Goal: Understand process/instructions: Learn about a topic

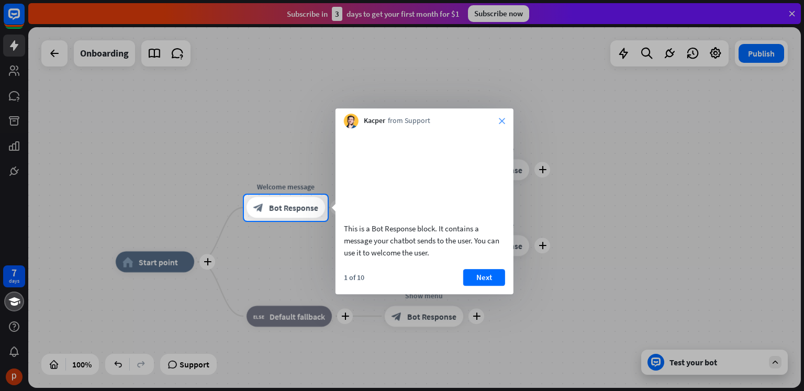
click at [501, 120] on icon "close" at bounding box center [502, 121] width 6 height 6
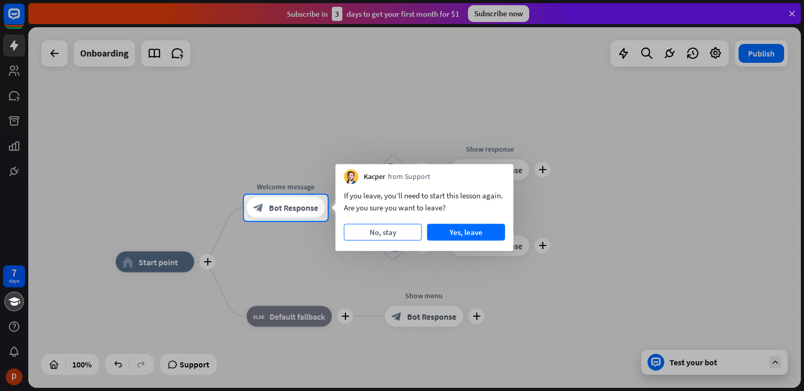
click at [388, 232] on button "No, stay" at bounding box center [383, 232] width 78 height 17
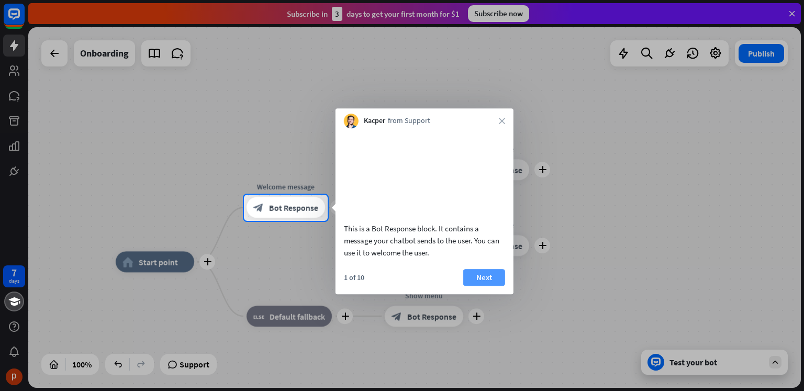
click at [472, 286] on button "Next" at bounding box center [485, 277] width 42 height 17
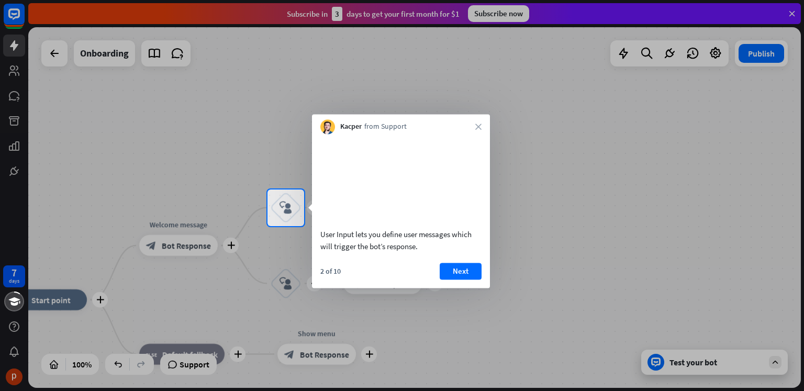
click at [458, 280] on button "Next" at bounding box center [461, 271] width 42 height 17
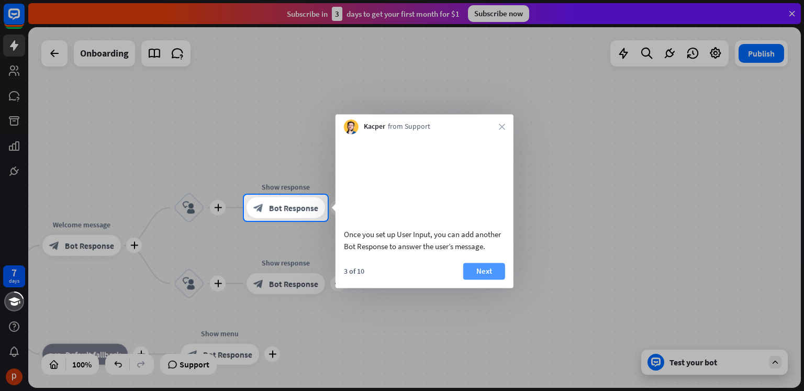
click at [471, 280] on button "Next" at bounding box center [485, 271] width 42 height 17
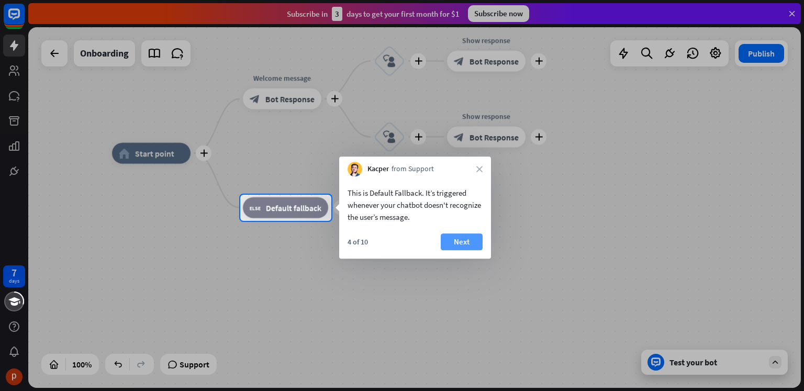
click at [459, 246] on button "Next" at bounding box center [462, 242] width 42 height 17
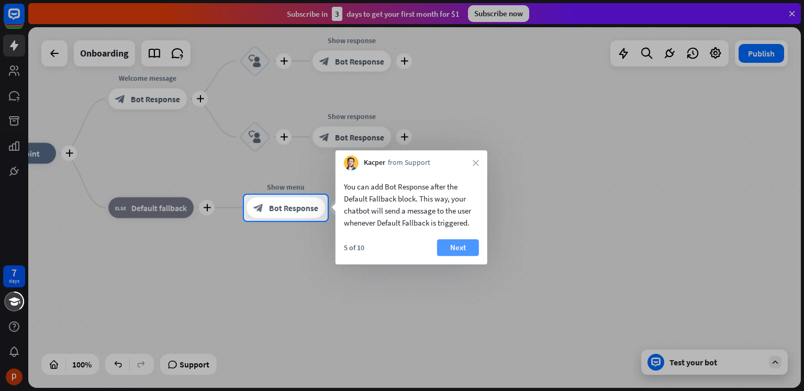
click at [469, 243] on button "Next" at bounding box center [458, 247] width 42 height 17
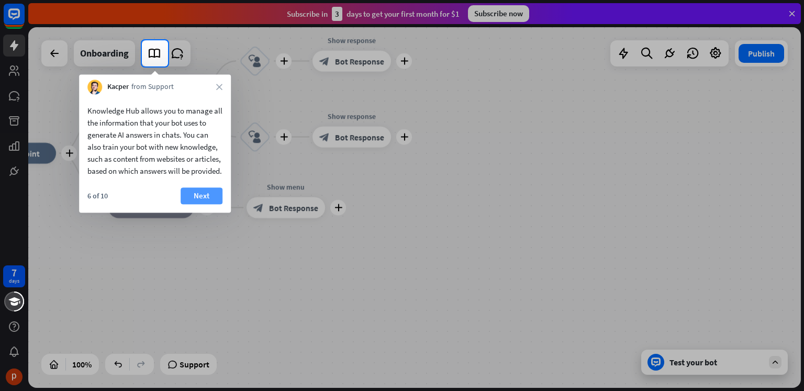
click at [202, 204] on button "Next" at bounding box center [202, 196] width 42 height 17
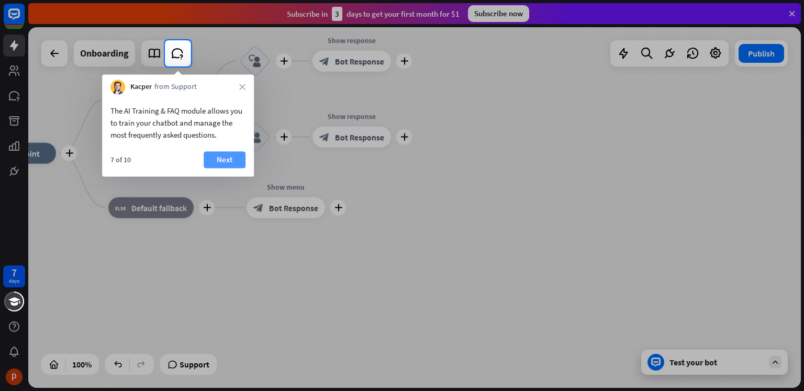
click at [222, 157] on button "Next" at bounding box center [225, 159] width 42 height 17
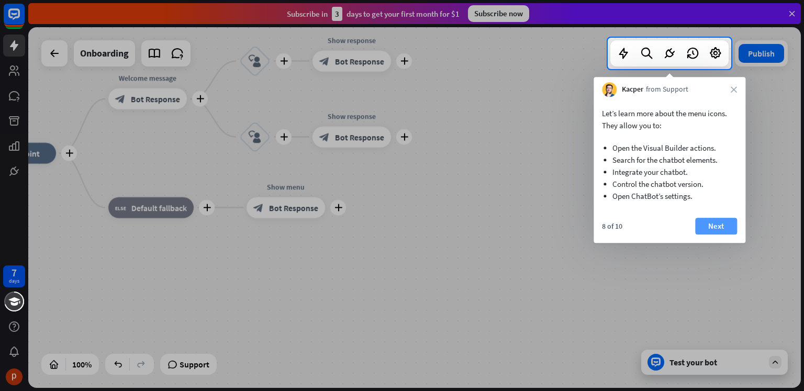
click at [733, 223] on button "Next" at bounding box center [717, 226] width 42 height 17
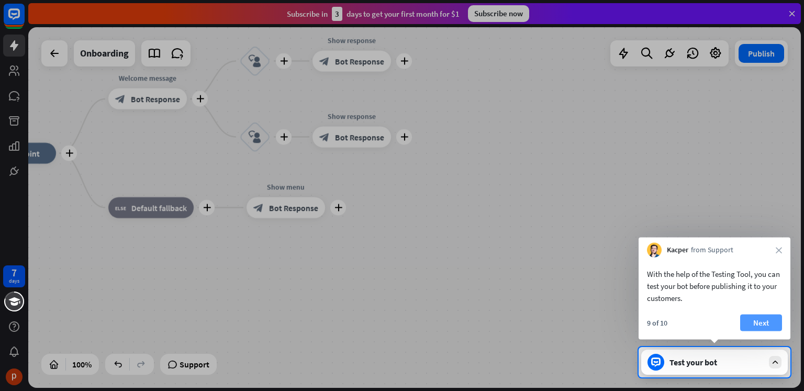
click at [773, 321] on button "Next" at bounding box center [762, 323] width 42 height 17
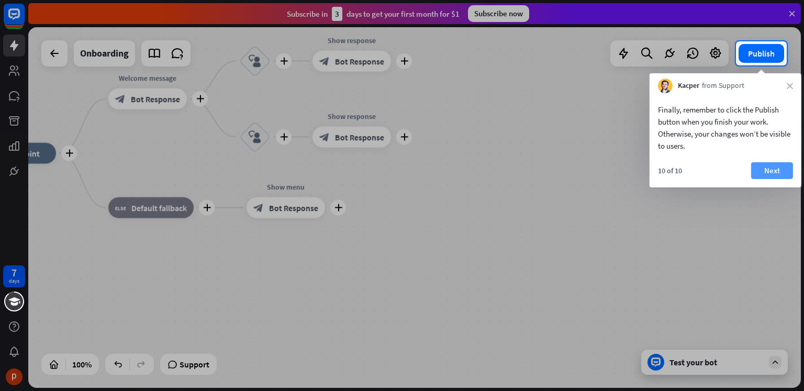
click at [766, 175] on button "Next" at bounding box center [773, 170] width 42 height 17
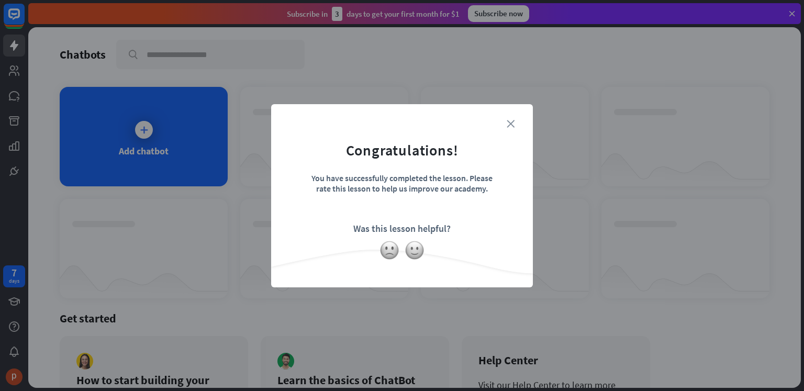
click at [510, 122] on icon "close" at bounding box center [511, 124] width 8 height 8
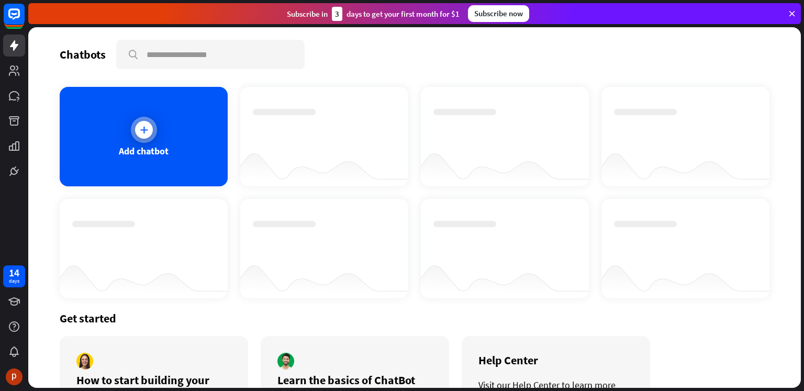
click at [144, 129] on icon at bounding box center [144, 130] width 10 height 10
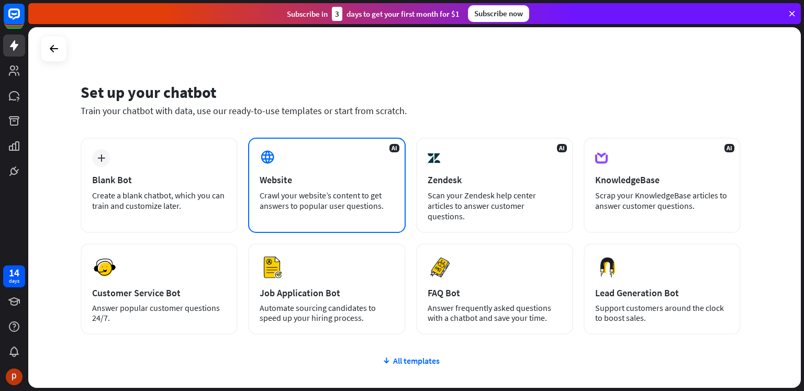
click at [267, 189] on div "AI Website Crawl your website’s content to get answers to popular user question…" at bounding box center [326, 185] width 157 height 95
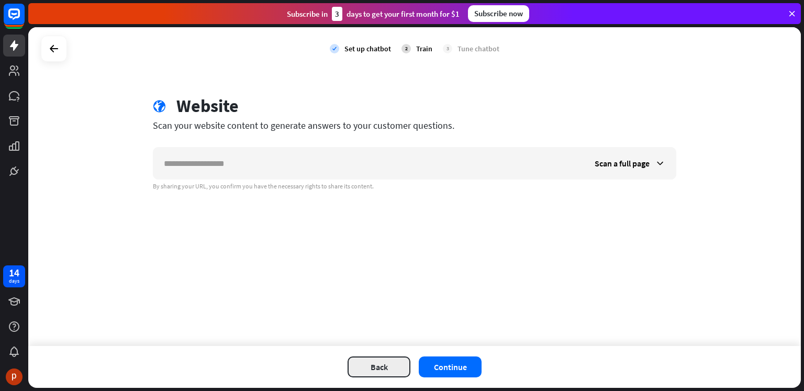
click at [371, 373] on button "Back" at bounding box center [379, 367] width 63 height 21
